Goal: Task Accomplishment & Management: Use online tool/utility

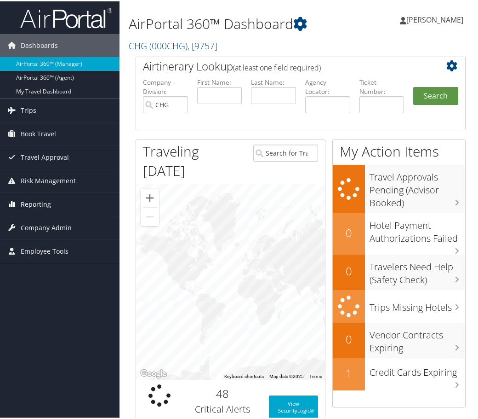
click at [35, 204] on span "Reporting" at bounding box center [36, 202] width 30 height 23
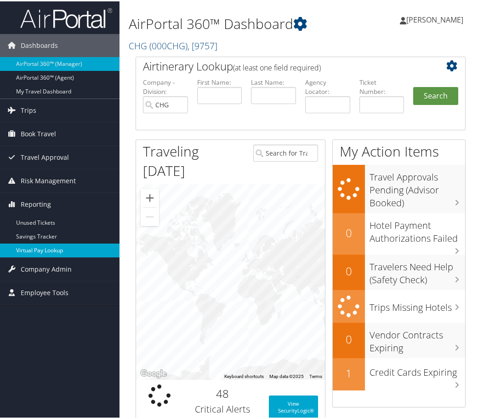
click at [33, 248] on link "Virtual Pay Lookup" at bounding box center [60, 249] width 120 height 14
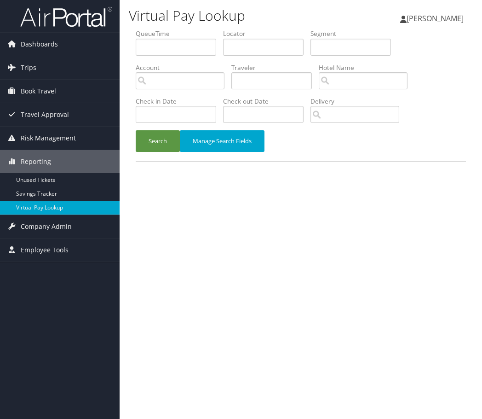
click at [227, 235] on div "Virtual Pay Lookup Yvonne Rosales Yvonne Rosales My Settings Travel Agency Cont…" at bounding box center [301, 209] width 363 height 419
click at [238, 49] on input "text" at bounding box center [263, 47] width 81 height 17
paste input "HXQHTU"
type input "HXQHTU"
click at [163, 141] on button "Search" at bounding box center [158, 141] width 44 height 22
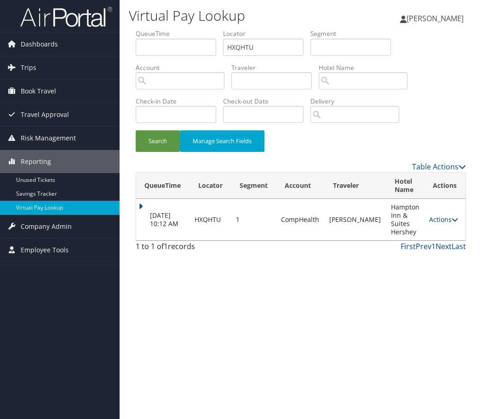
click at [437, 221] on link "Actions" at bounding box center [443, 219] width 29 height 9
click at [393, 250] on link "Logs" at bounding box center [414, 249] width 79 height 16
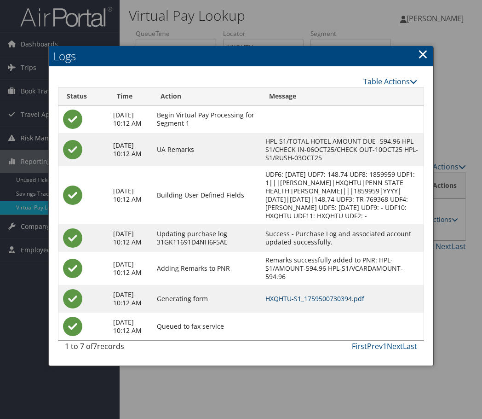
click at [318, 303] on link "HXQHTU-S1_1759500730394.pdf" at bounding box center [314, 298] width 99 height 9
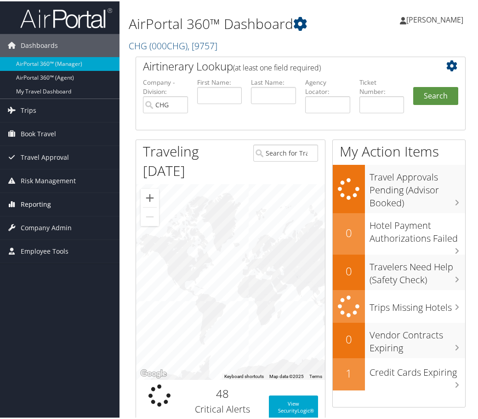
click at [37, 202] on span "Reporting" at bounding box center [36, 202] width 30 height 23
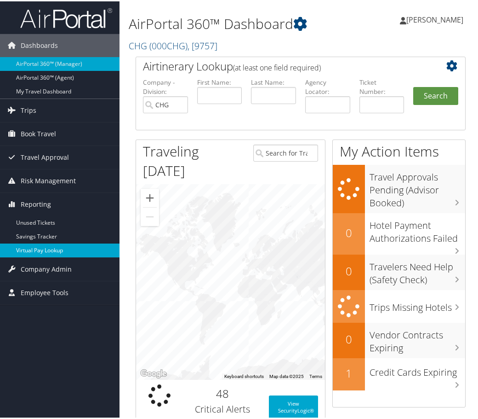
click at [39, 249] on link "Virtual Pay Lookup" at bounding box center [60, 249] width 120 height 14
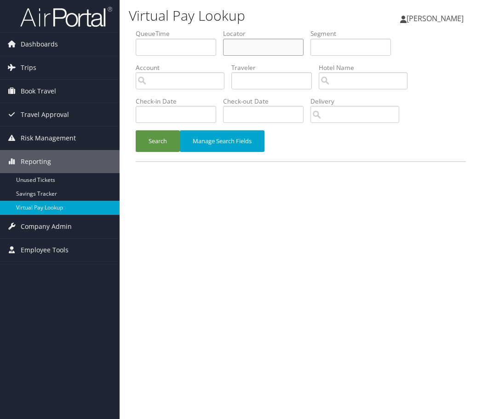
click at [245, 44] on input "text" at bounding box center [263, 47] width 81 height 17
paste input "CEFRMV"
type input "CEFRMV"
click at [151, 138] on button "Search" at bounding box center [158, 141] width 44 height 22
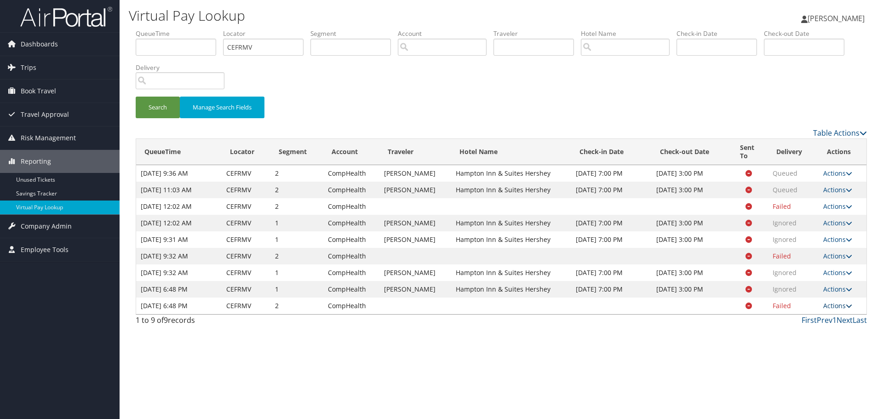
click at [482, 304] on link "Actions" at bounding box center [837, 305] width 29 height 9
click at [482, 305] on link "Actions" at bounding box center [837, 305] width 29 height 9
click at [482, 333] on link "Logs" at bounding box center [820, 335] width 58 height 16
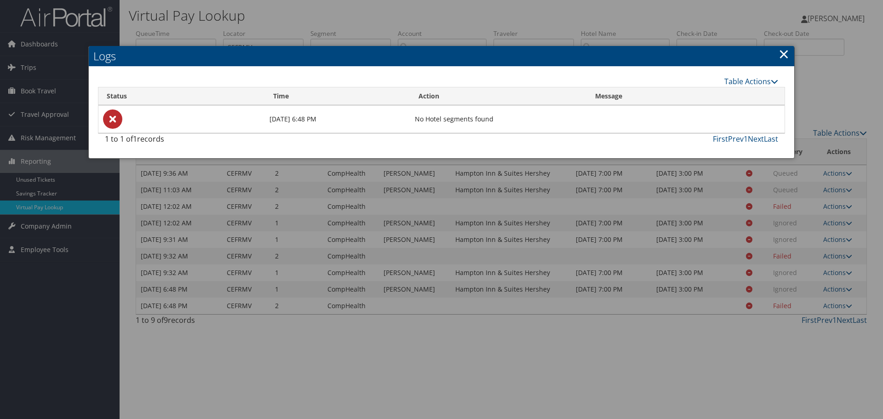
click at [482, 51] on link "×" at bounding box center [784, 54] width 11 height 18
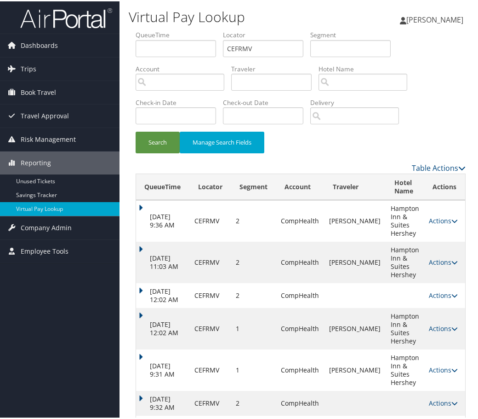
click at [391, 142] on div "Search Manage Search Fields" at bounding box center [301, 145] width 344 height 31
click at [154, 139] on button "Search" at bounding box center [158, 141] width 44 height 22
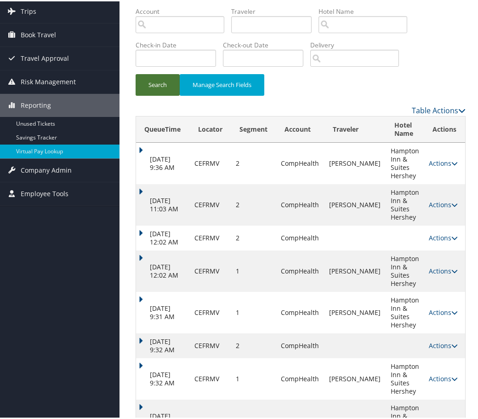
scroll to position [119, 0]
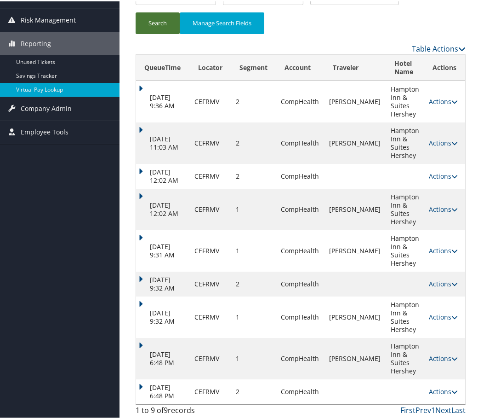
click at [155, 33] on button "Search" at bounding box center [158, 22] width 44 height 22
click at [155, 22] on button "Search" at bounding box center [158, 22] width 44 height 22
click at [156, 22] on button "Search" at bounding box center [158, 22] width 44 height 22
click at [157, 22] on button "Search" at bounding box center [158, 22] width 44 height 22
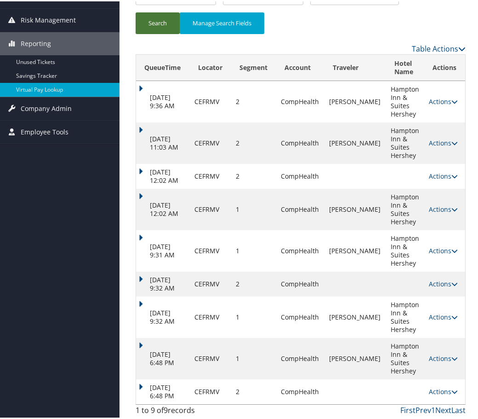
click at [157, 22] on button "Search" at bounding box center [158, 22] width 44 height 22
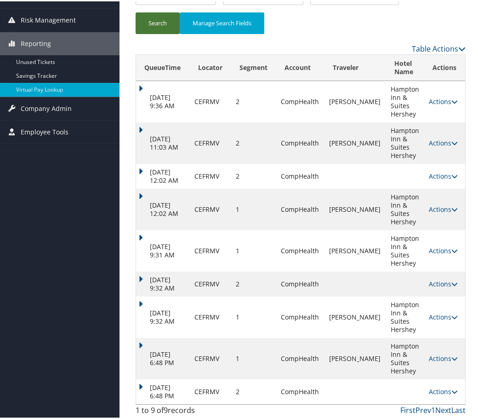
click at [157, 22] on button "Search" at bounding box center [158, 22] width 44 height 22
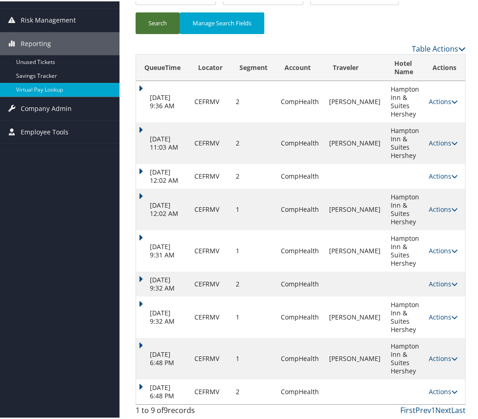
click at [157, 22] on button "Search" at bounding box center [158, 22] width 44 height 22
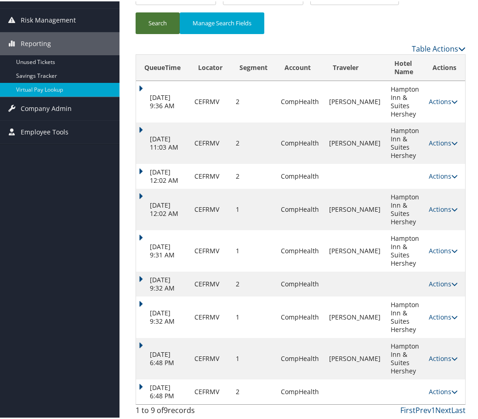
click at [157, 22] on button "Search" at bounding box center [158, 22] width 44 height 22
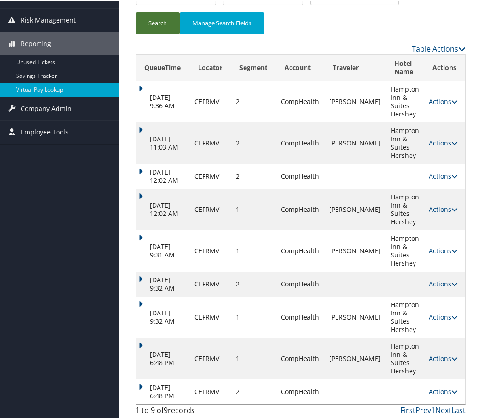
click at [157, 22] on button "Search" at bounding box center [158, 22] width 44 height 22
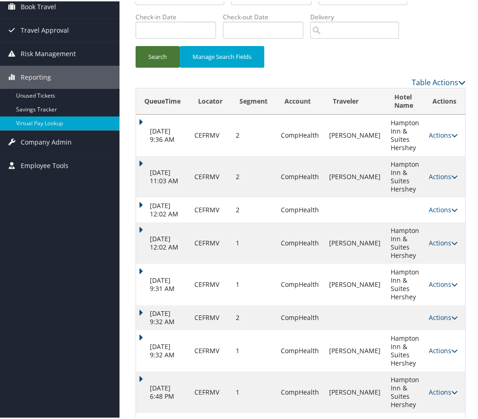
scroll to position [0, 0]
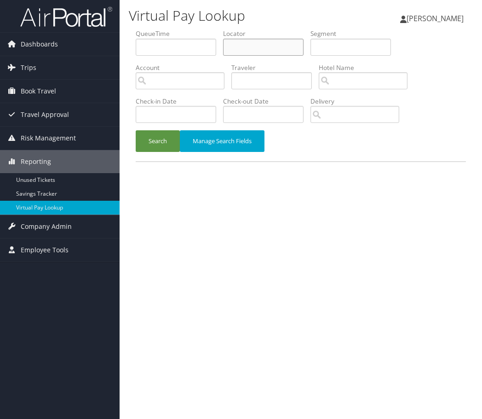
click at [233, 48] on input "text" at bounding box center [263, 47] width 81 height 17
paste input "CEFRMV"
type input "CEFRMV"
click at [157, 140] on button "Search" at bounding box center [158, 141] width 44 height 22
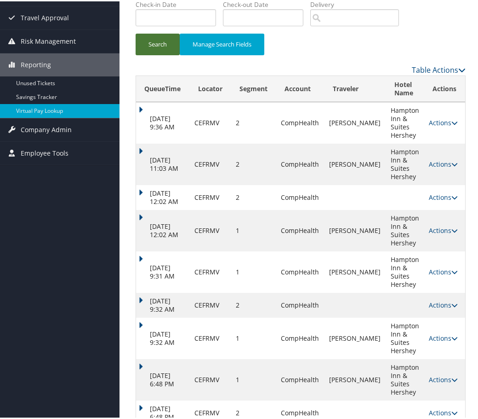
scroll to position [119, 0]
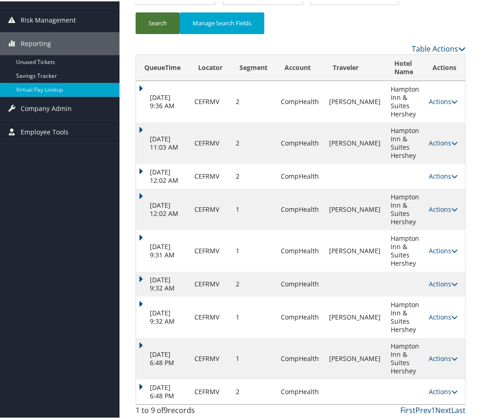
click at [155, 27] on button "Search" at bounding box center [158, 22] width 44 height 22
click at [155, 22] on button "Search" at bounding box center [158, 22] width 44 height 22
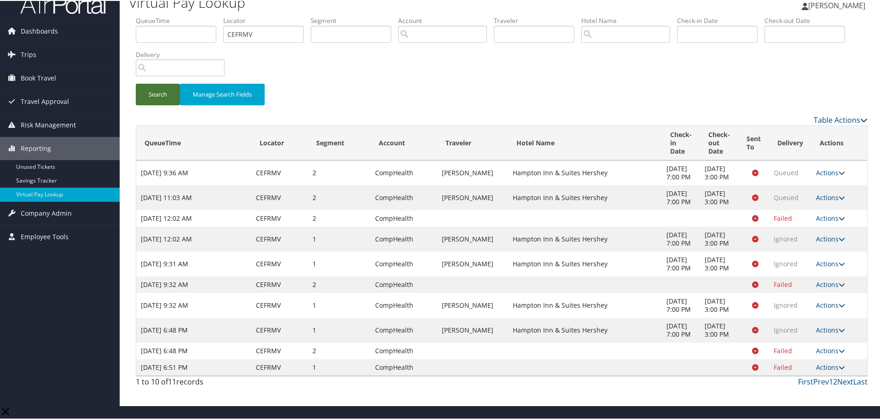
scroll to position [35, 0]
click at [482, 371] on link "Actions" at bounding box center [830, 366] width 29 height 9
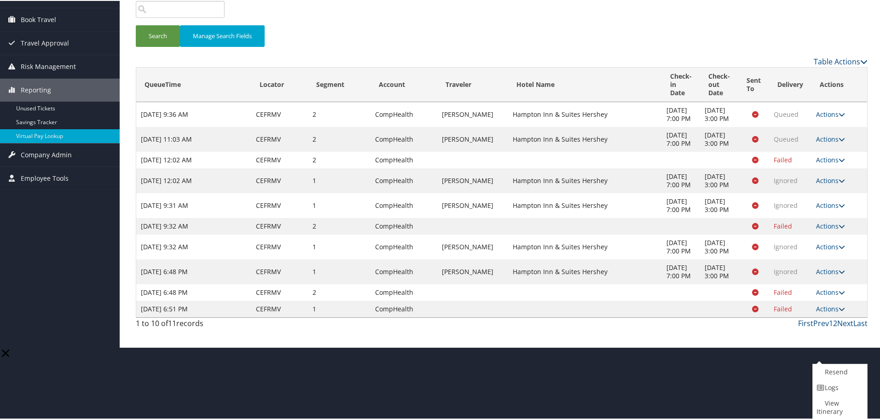
click at [482, 363] on ul "Resend Logs View Itinerary" at bounding box center [839, 391] width 55 height 56
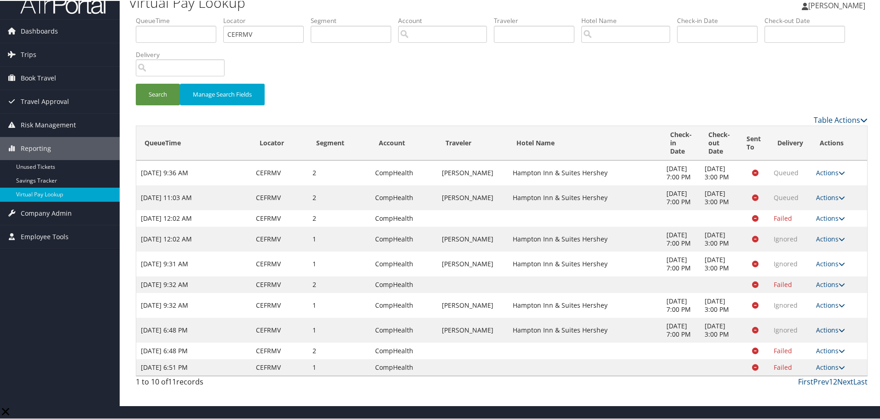
click at [482, 334] on link "Actions" at bounding box center [830, 329] width 29 height 9
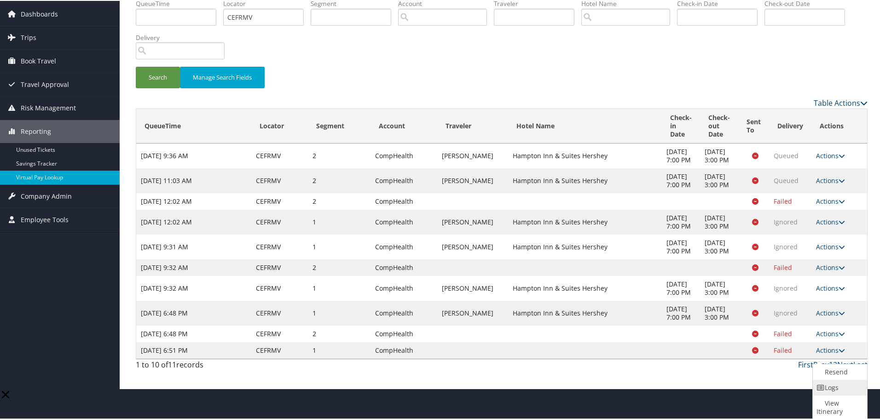
click at [482, 380] on link "Logs" at bounding box center [838, 387] width 52 height 16
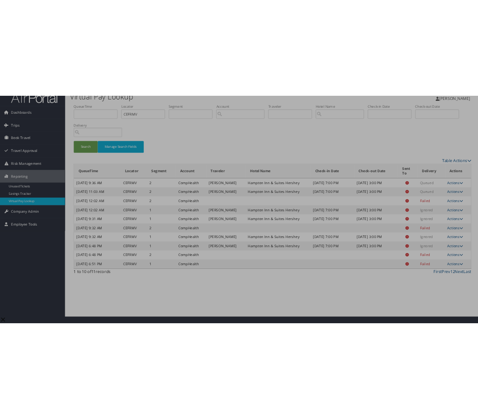
scroll to position [0, 0]
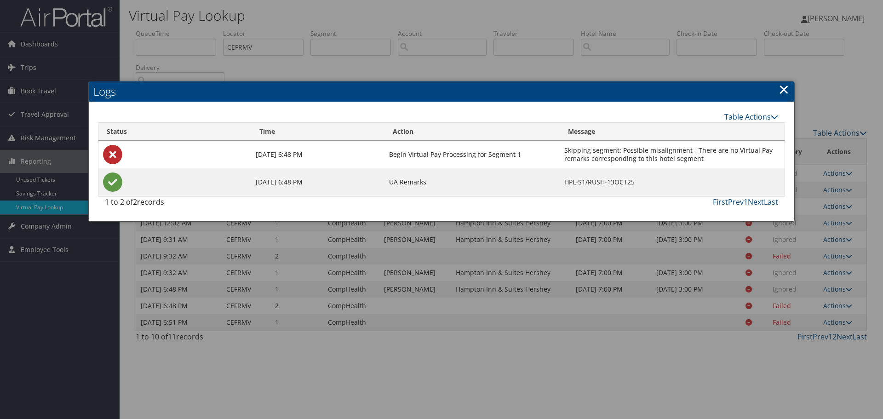
click at [482, 89] on link "×" at bounding box center [784, 89] width 11 height 18
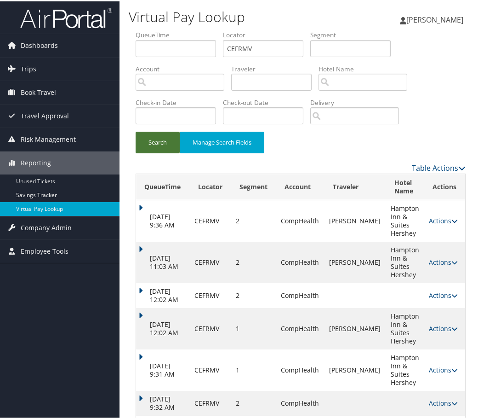
click at [153, 137] on button "Search" at bounding box center [158, 141] width 44 height 22
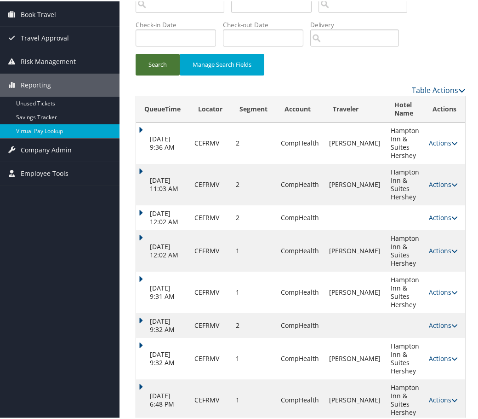
scroll to position [144, 0]
